Goal: Information Seeking & Learning: Find specific fact

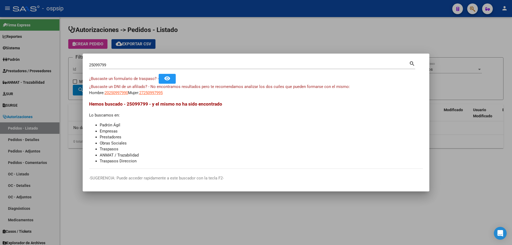
click at [105, 62] on div "25099799 Buscar (apellido, dni, [PERSON_NAME], nro traspaso, cuit, obra social)" at bounding box center [249, 65] width 320 height 8
click at [104, 63] on input "25099799" at bounding box center [249, 65] width 320 height 5
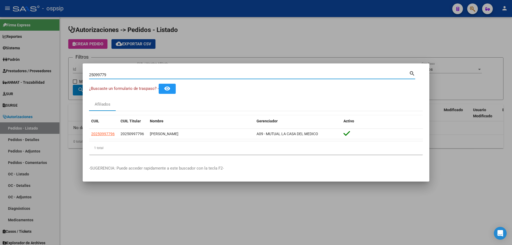
click at [98, 75] on input "25099779" at bounding box center [249, 75] width 320 height 5
paste input "55685668"
type input "55685668"
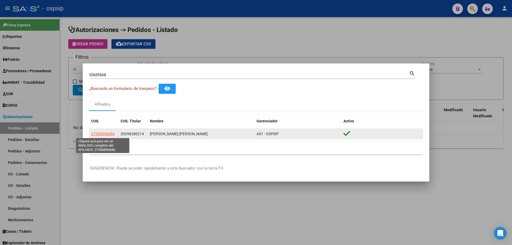
click at [99, 133] on span "27556856686" at bounding box center [102, 134] width 23 height 4
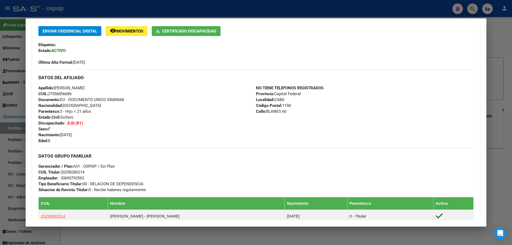
scroll to position [187, 0]
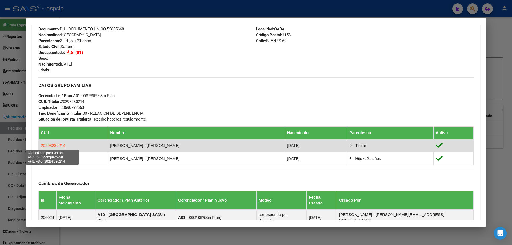
click at [54, 145] on span "20298280214" at bounding box center [53, 145] width 25 height 5
type textarea "20298280214"
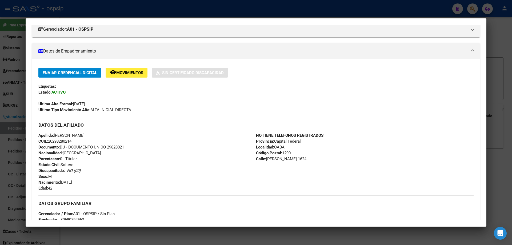
scroll to position [80, 0]
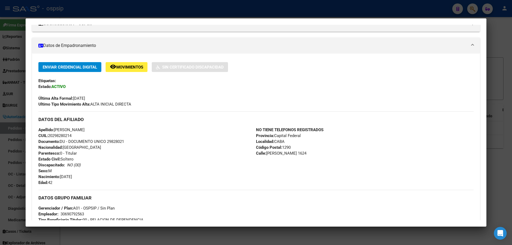
click at [117, 142] on span "Documento: DU - DOCUMENTO UNICO 29828021" at bounding box center [81, 141] width 86 height 5
copy span "29828021"
